Goal: Information Seeking & Learning: Learn about a topic

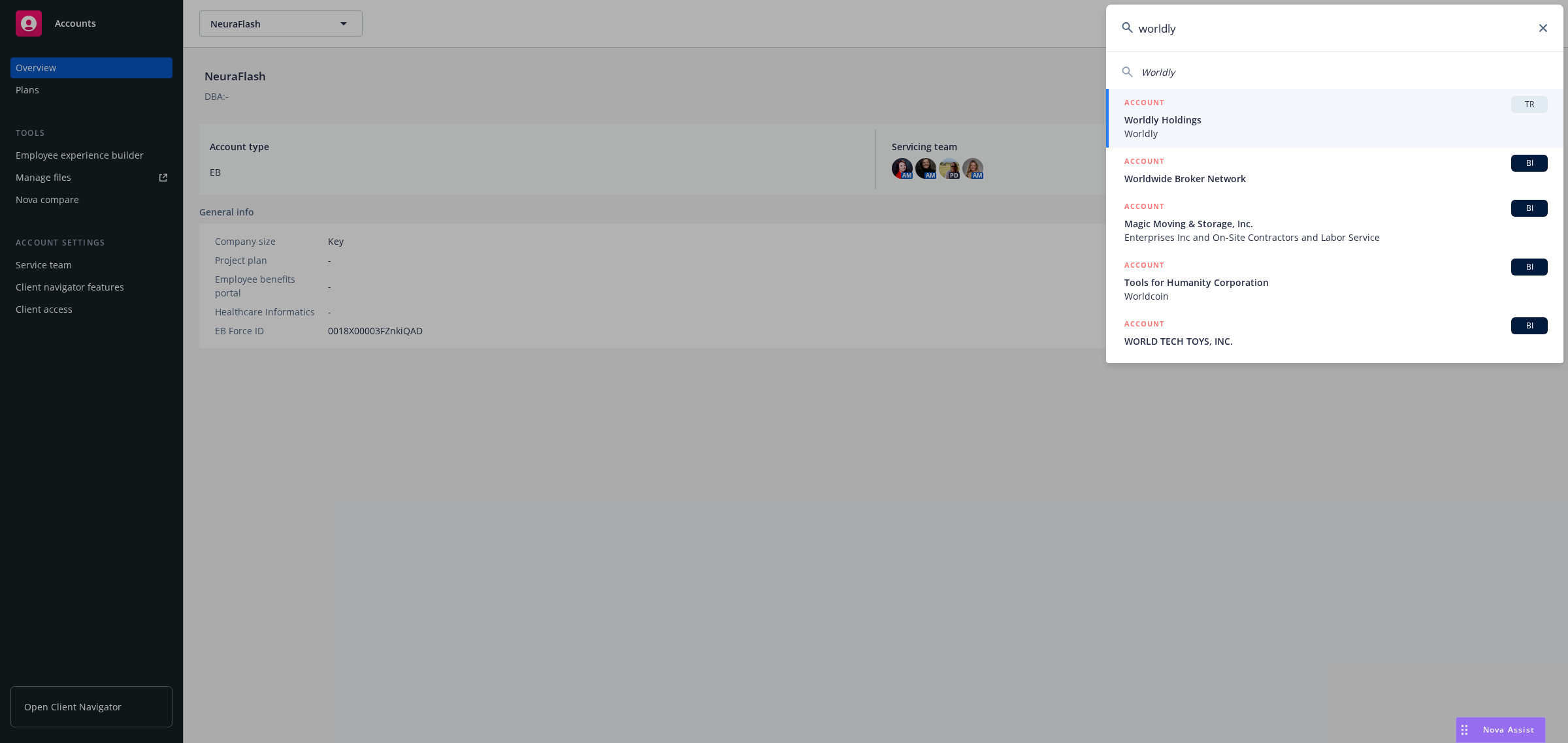
type input "worldly"
click at [1281, 111] on div "ACCOUNT TR" at bounding box center [1336, 104] width 423 height 17
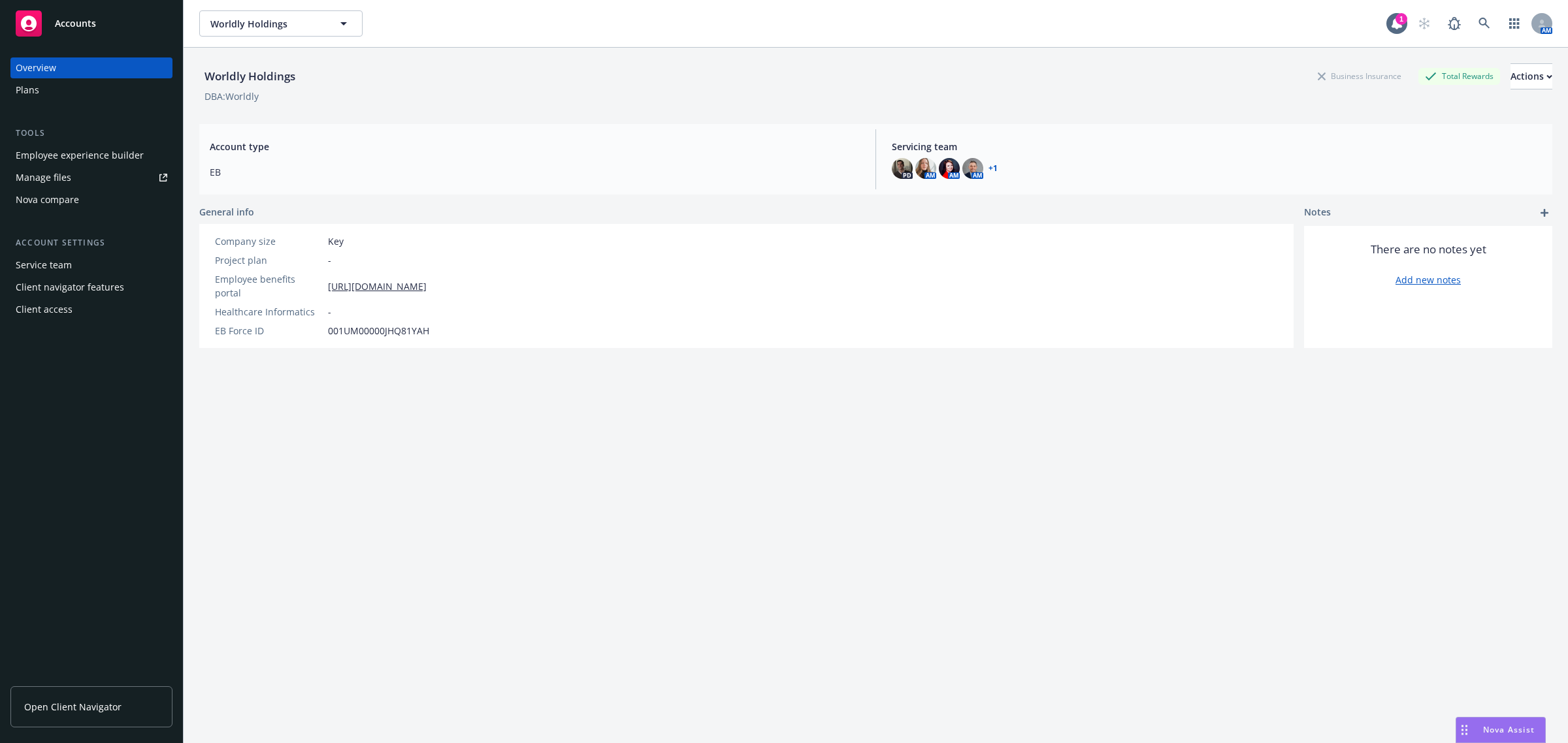
click at [142, 153] on div "Employee experience builder" at bounding box center [91, 155] width 152 height 21
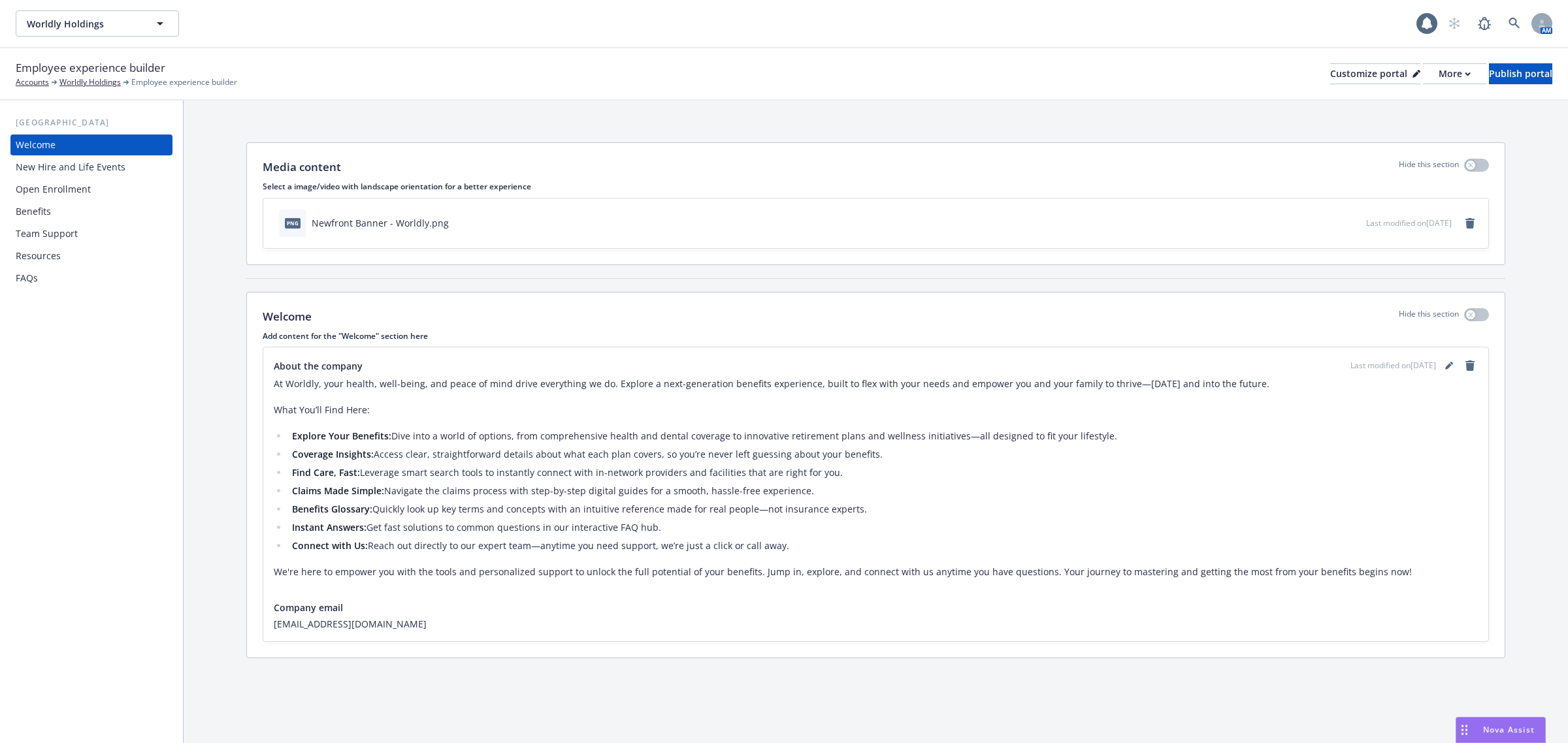
click at [67, 165] on div "New Hire and Life Events" at bounding box center [71, 167] width 110 height 21
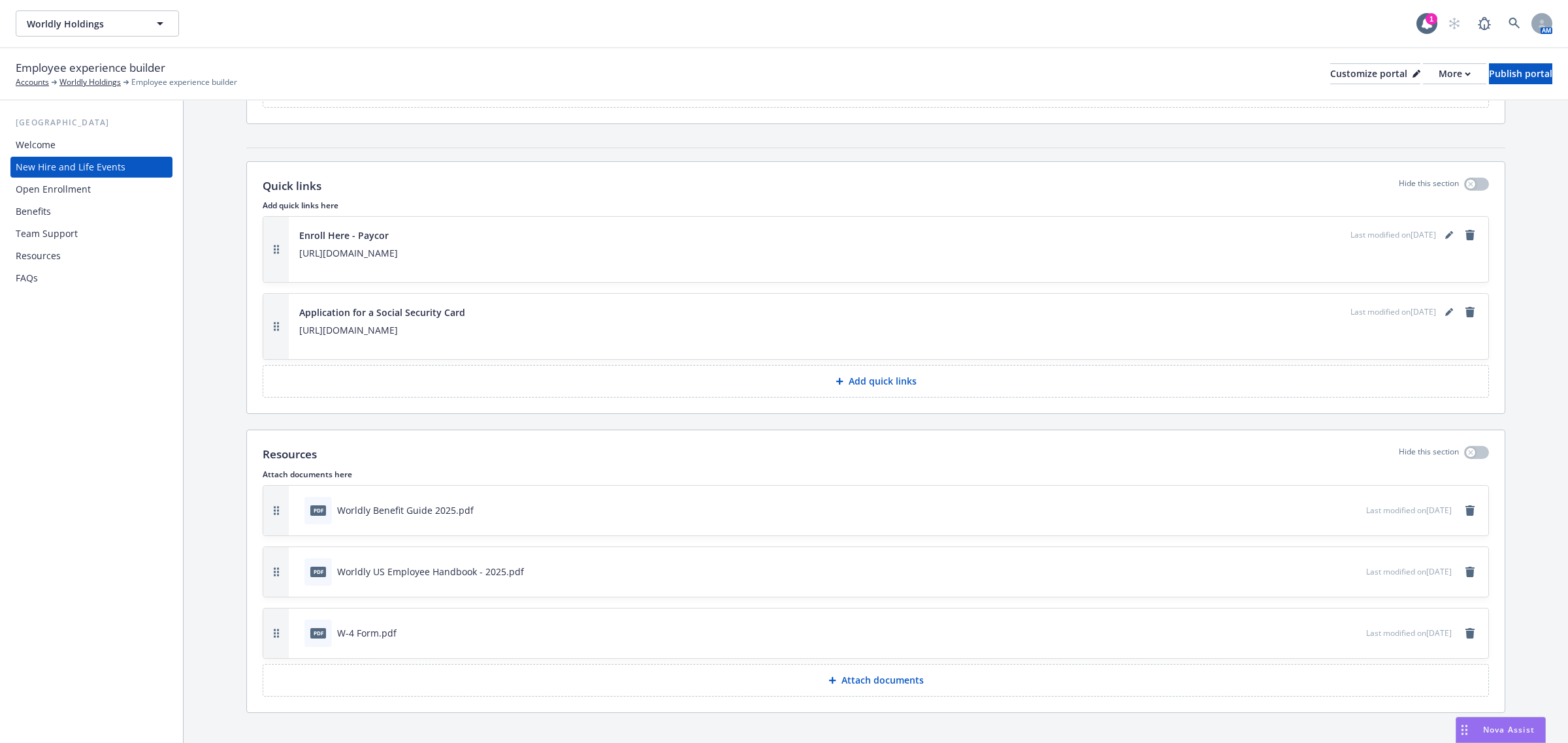
scroll to position [2846, 0]
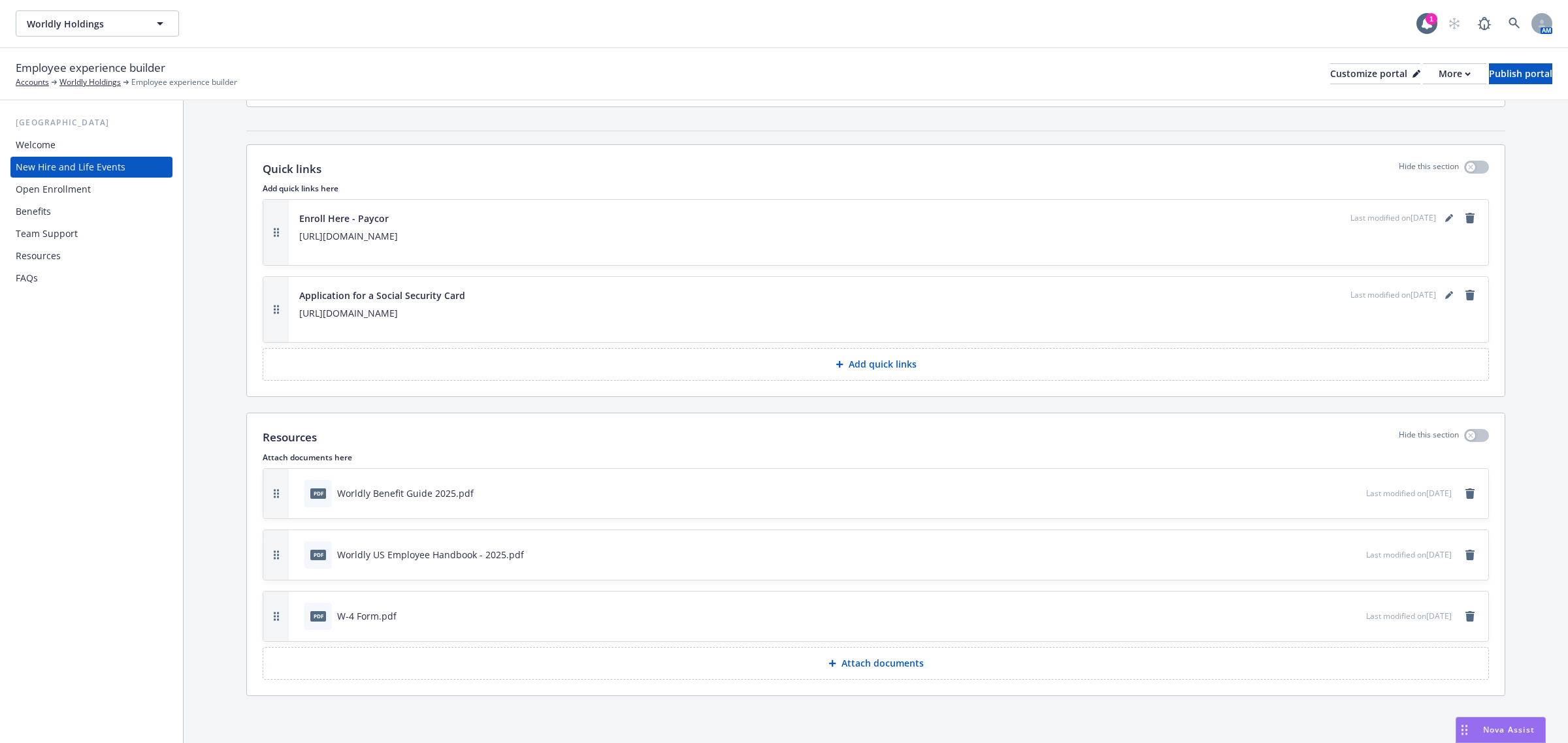
click at [1348, 491] on icon "preview file" at bounding box center [1354, 492] width 12 height 9
